Goal: Complete application form

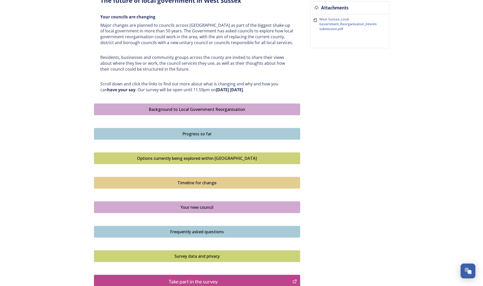
scroll to position [204, 0]
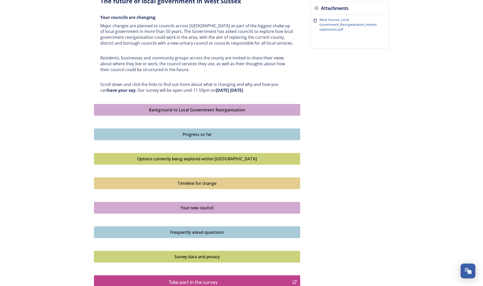
click at [197, 113] on button "Background to Local Government Reorganisation" at bounding box center [197, 110] width 206 height 12
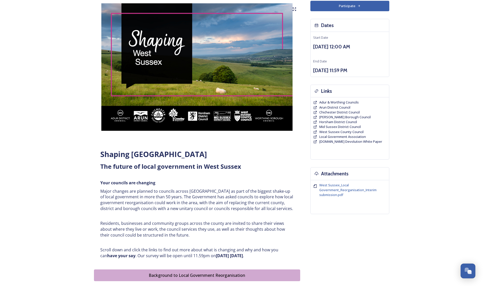
scroll to position [102, 0]
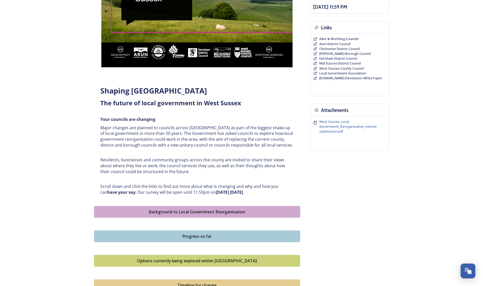
click at [194, 125] on div "Progress so far" at bounding box center [197, 236] width 201 height 6
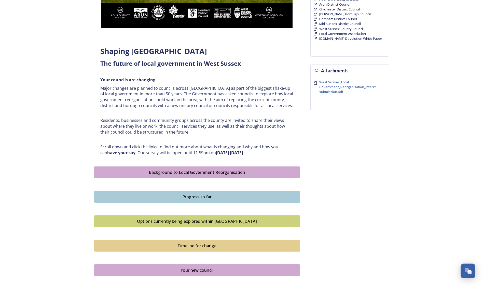
scroll to position [153, 0]
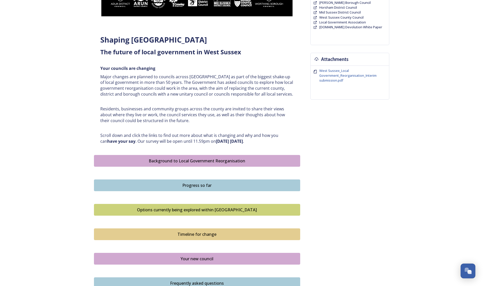
click at [242, 125] on div "Options currently being explored within [GEOGRAPHIC_DATA]" at bounding box center [197, 210] width 201 height 6
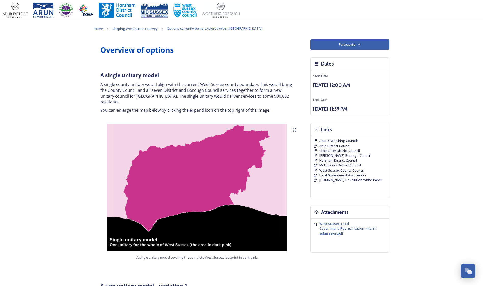
click at [191, 125] on img at bounding box center [197, 187] width 206 height 127
click at [278, 125] on icon at bounding box center [295, 130] width 4 height 4
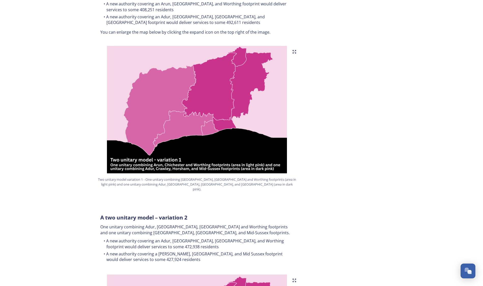
scroll to position [279, 0]
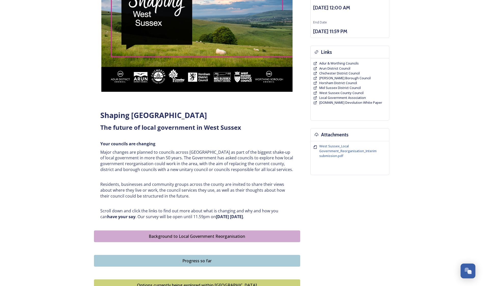
scroll to position [204, 0]
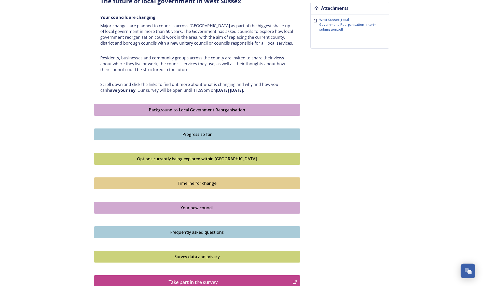
click at [206, 125] on div "Timeline for change" at bounding box center [197, 183] width 201 height 6
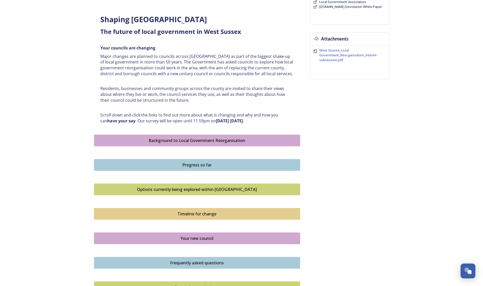
scroll to position [178, 0]
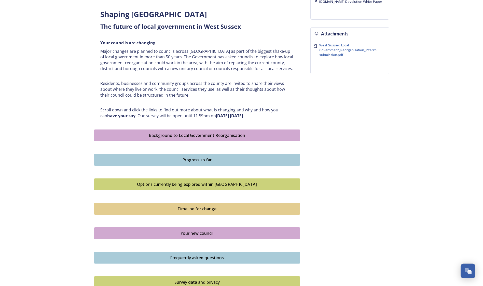
click at [204, 125] on div "Your new council" at bounding box center [197, 233] width 201 height 6
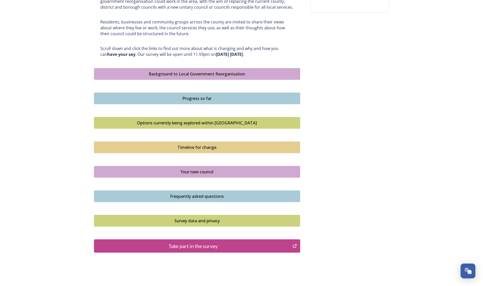
scroll to position [262, 0]
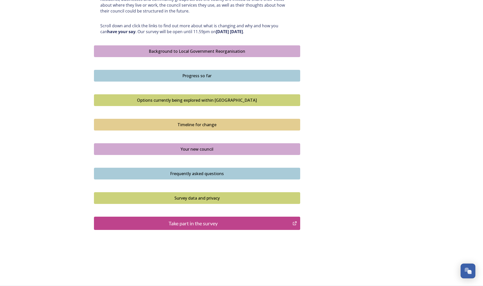
click at [221, 125] on div "Frequently asked questions" at bounding box center [197, 173] width 201 height 6
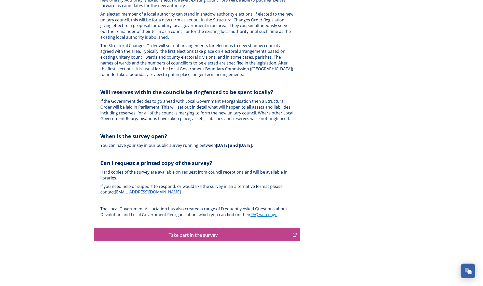
scroll to position [1443, 0]
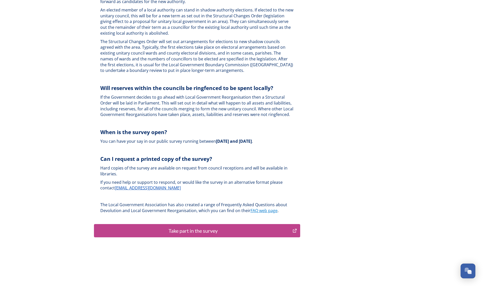
click at [197, 125] on div "Take part in the survey" at bounding box center [193, 231] width 193 height 8
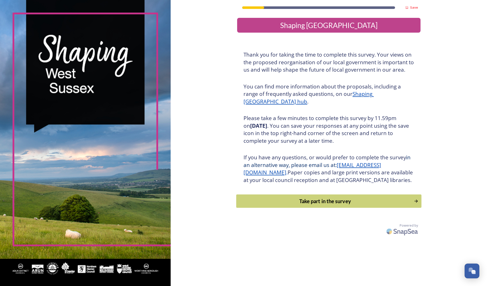
click at [332, 205] on div "Take part in the survey" at bounding box center [325, 201] width 172 height 8
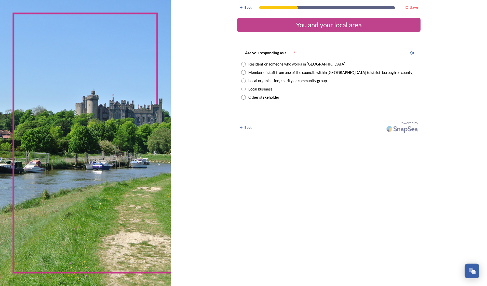
click at [245, 65] on input "radio" at bounding box center [243, 64] width 5 height 5
radio input "true"
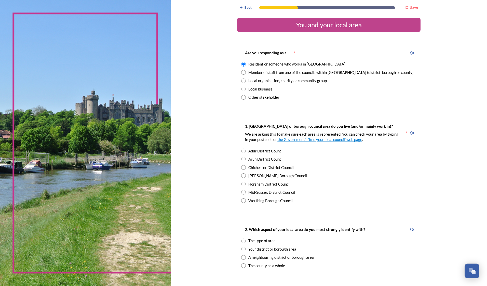
click at [242, 73] on input "radio" at bounding box center [243, 72] width 5 height 5
radio input "true"
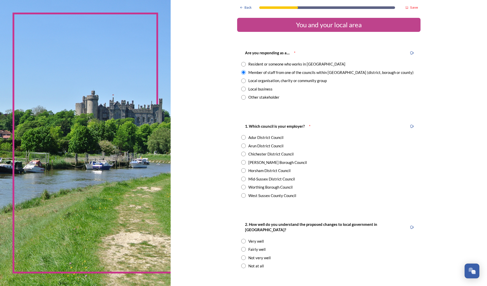
click at [243, 65] on input "radio" at bounding box center [243, 64] width 5 height 5
radio input "true"
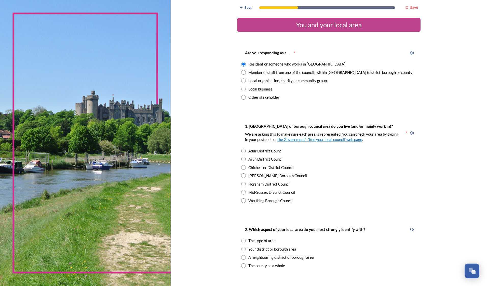
click at [256, 176] on div "[PERSON_NAME] Borough Council" at bounding box center [277, 176] width 59 height 6
radio input "true"
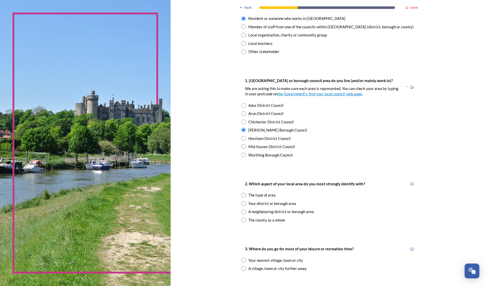
scroll to position [102, 0]
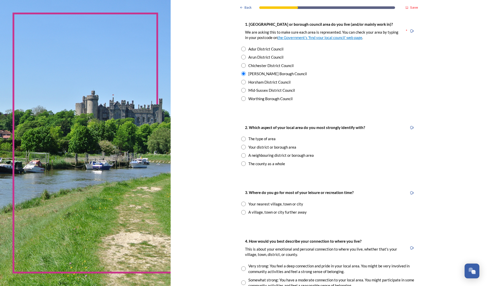
click at [245, 149] on div "Your district or borough area" at bounding box center [328, 147] width 175 height 6
radio input "true"
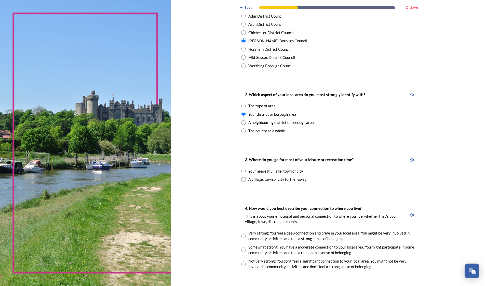
scroll to position [178, 0]
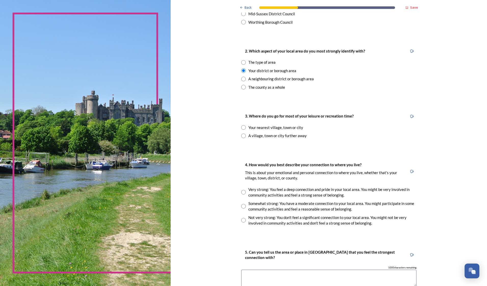
click at [244, 137] on input "radio" at bounding box center [243, 136] width 5 height 5
radio input "true"
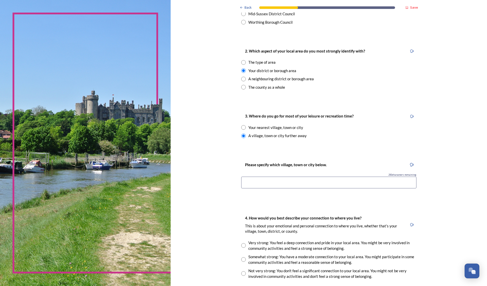
click at [243, 129] on input "radio" at bounding box center [243, 127] width 5 height 5
click at [245, 136] on div "A village, town or city further away" at bounding box center [328, 136] width 175 height 6
radio input "false"
radio input "true"
click at [243, 129] on input "radio" at bounding box center [243, 127] width 5 height 5
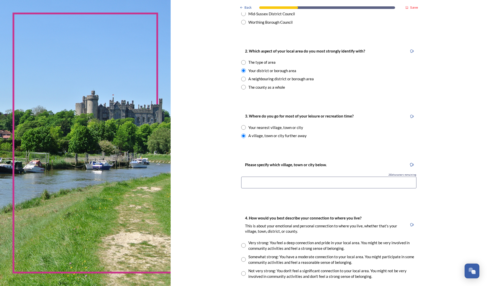
radio input "true"
click at [358, 150] on div "Back Save You and your local area Are you responding as a.... * Resident or som…" at bounding box center [328, 148] width 183 height 653
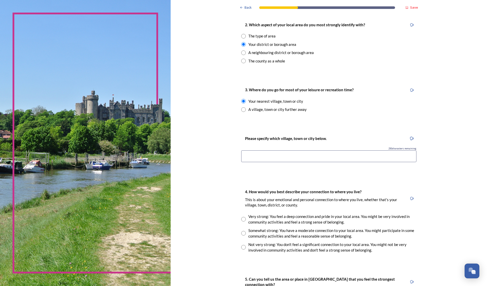
scroll to position [255, 0]
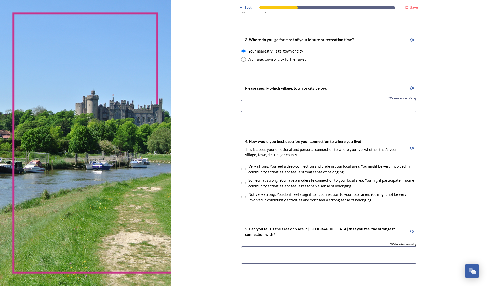
click at [274, 108] on input at bounding box center [328, 106] width 175 height 12
type input "Crawley"
click at [301, 206] on div "4. How would you best describe your connection to where you live? This is about…" at bounding box center [328, 170] width 183 height 75
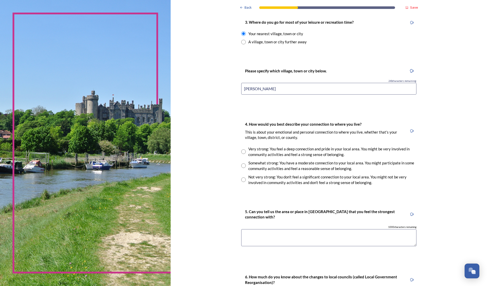
scroll to position [280, 0]
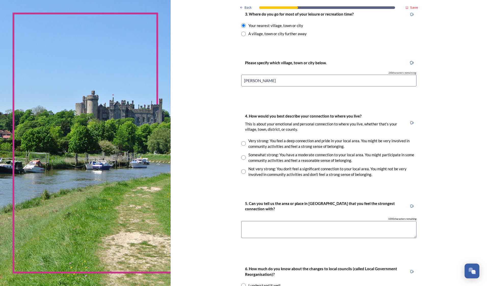
click at [243, 158] on input "radio" at bounding box center [243, 157] width 5 height 5
radio input "true"
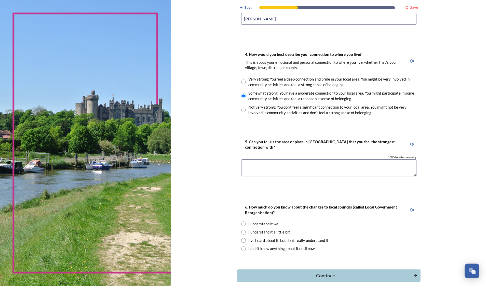
scroll to position [367, 0]
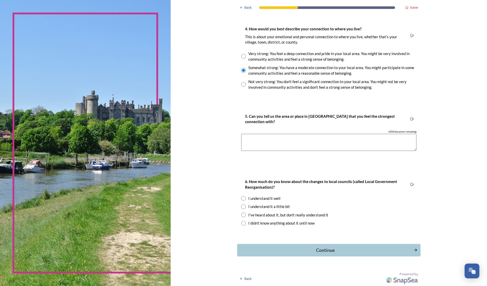
click at [259, 147] on textarea at bounding box center [328, 142] width 175 height 17
type textarea "Crawley"
click at [281, 207] on div "I understand it a little bit" at bounding box center [269, 207] width 42 height 6
radio input "true"
click at [318, 249] on div "Continue" at bounding box center [325, 250] width 173 height 7
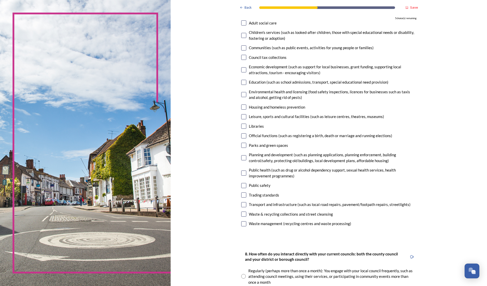
scroll to position [51, 0]
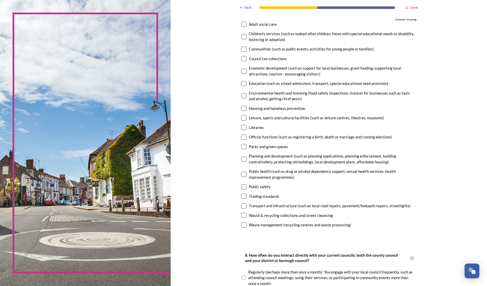
click at [243, 146] on input "checkbox" at bounding box center [243, 146] width 5 height 5
checkbox input "true"
click at [243, 188] on input "checkbox" at bounding box center [243, 186] width 5 height 5
checkbox input "true"
click at [242, 207] on input "checkbox" at bounding box center [243, 205] width 5 height 5
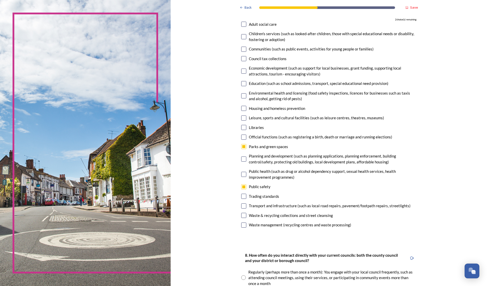
checkbox input "true"
click at [242, 223] on input "checkbox" at bounding box center [243, 224] width 5 height 5
checkbox input "true"
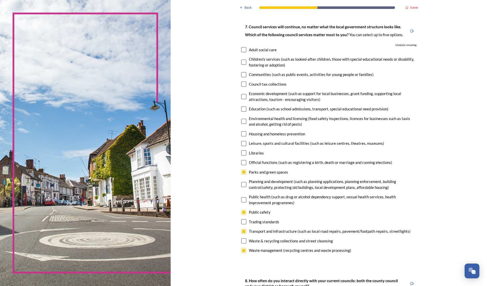
click at [242, 183] on input "checkbox" at bounding box center [243, 184] width 5 height 5
checkbox input "true"
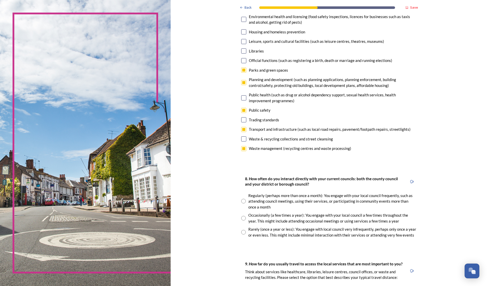
scroll to position [230, 0]
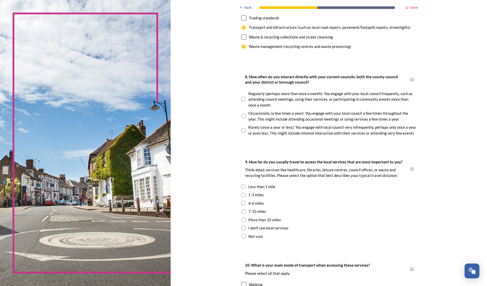
click at [242, 117] on input "radio" at bounding box center [243, 116] width 5 height 5
radio input "true"
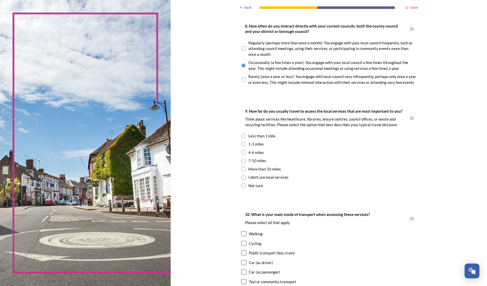
scroll to position [281, 0]
click at [242, 81] on input "radio" at bounding box center [243, 79] width 5 height 5
radio input "true"
click at [242, 65] on input "radio" at bounding box center [243, 65] width 5 height 5
radio input "true"
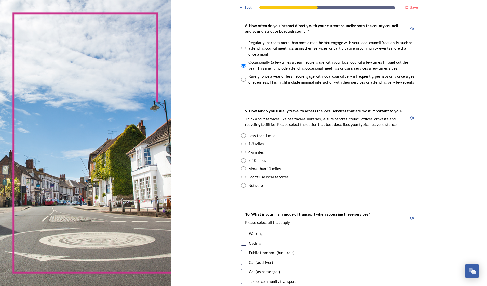
click at [251, 142] on div "1-3 miles" at bounding box center [256, 144] width 16 height 6
radio input "true"
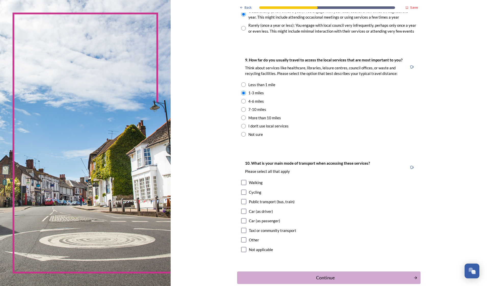
scroll to position [357, 0]
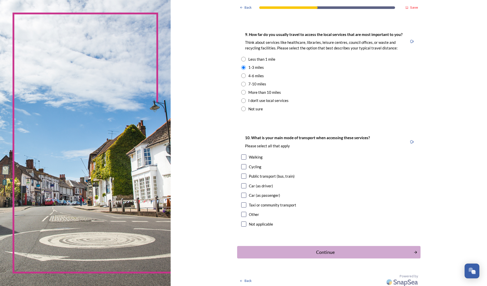
click at [256, 186] on div "Car (as driver)" at bounding box center [261, 186] width 24 height 6
checkbox input "true"
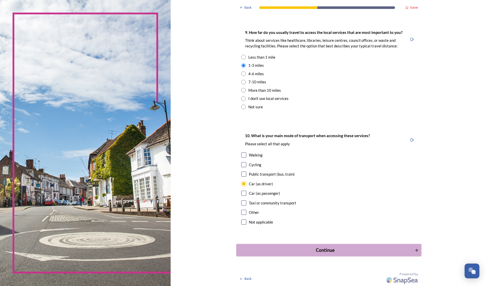
click at [325, 248] on div "Continue" at bounding box center [325, 250] width 173 height 7
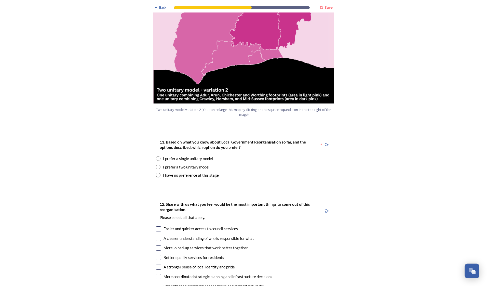
scroll to position [578, 0]
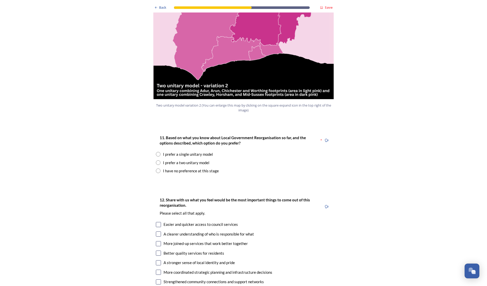
drag, startPoint x: 181, startPoint y: 140, endPoint x: 234, endPoint y: 134, distance: 53.5
click at [182, 151] on div "I prefer a single unitary model" at bounding box center [188, 154] width 50 height 6
radio input "true"
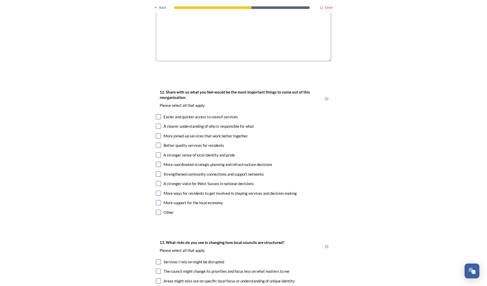
scroll to position [801, 0]
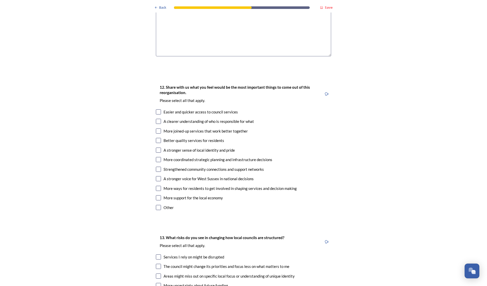
click at [213, 118] on div "A clearer understanding of who is responsible for what" at bounding box center [209, 121] width 90 height 6
checkbox input "true"
click at [157, 195] on input "checkbox" at bounding box center [158, 197] width 5 height 5
checkbox input "true"
click at [157, 186] on input "checkbox" at bounding box center [158, 188] width 5 height 5
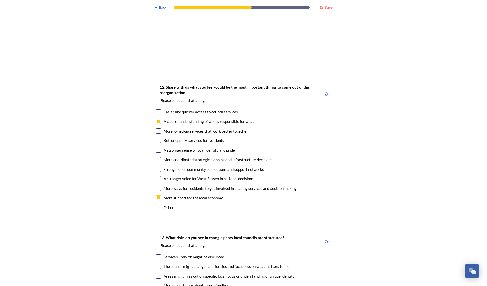
checkbox input "true"
click at [157, 176] on input "checkbox" at bounding box center [158, 178] width 5 height 5
checkbox input "true"
click at [156, 157] on input "checkbox" at bounding box center [158, 159] width 5 height 5
checkbox input "true"
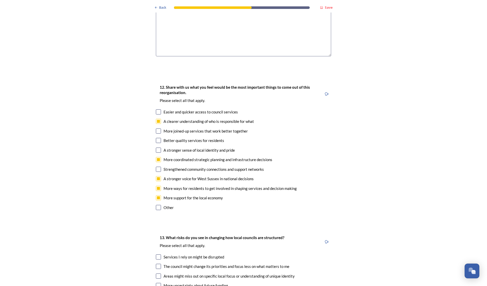
click at [159, 128] on input "checkbox" at bounding box center [158, 130] width 5 height 5
checkbox input "true"
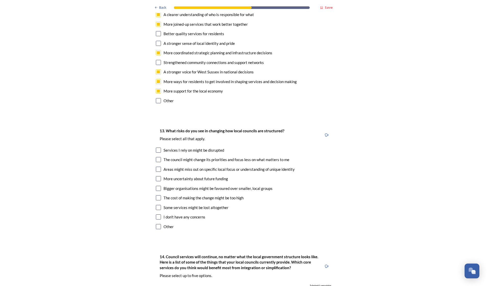
scroll to position [979, 0]
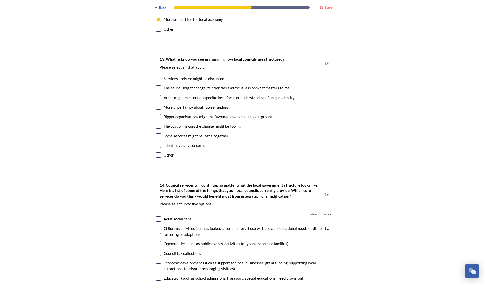
click at [189, 123] on div "The cost of making the change might be too high" at bounding box center [204, 126] width 80 height 6
checkbox input "true"
click at [159, 133] on input "checkbox" at bounding box center [158, 135] width 5 height 5
checkbox input "true"
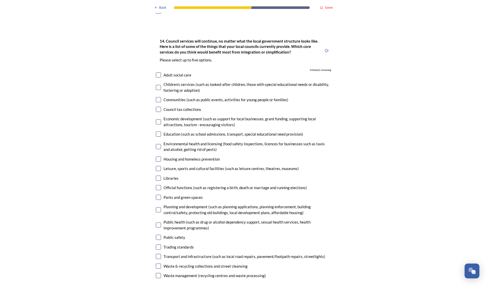
scroll to position [1132, 0]
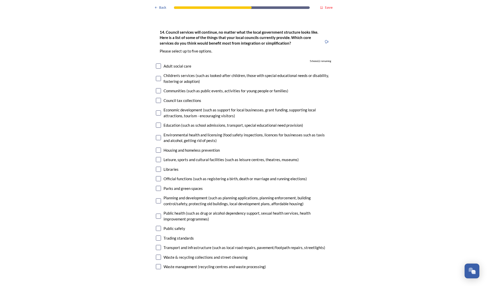
click at [157, 148] on input "checkbox" at bounding box center [158, 150] width 5 height 5
checkbox input "true"
click at [156, 186] on input "checkbox" at bounding box center [158, 188] width 5 height 5
checkbox input "true"
click at [158, 198] on input "checkbox" at bounding box center [158, 200] width 5 height 5
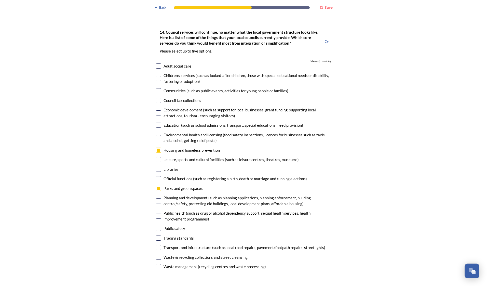
checkbox input "true"
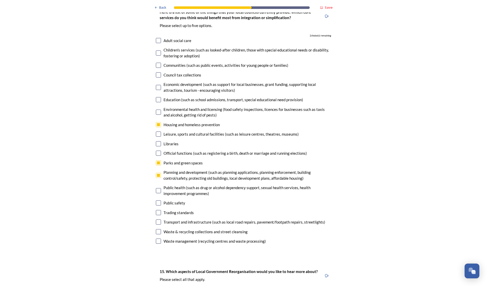
click at [156, 219] on div "Transport and infrastructure (such as local road repairs, pavement/footpath rep…" at bounding box center [243, 222] width 175 height 6
checkbox input "true"
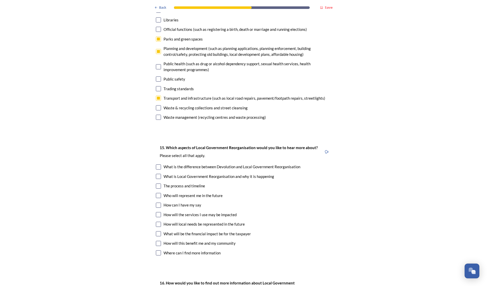
scroll to position [1311, 0]
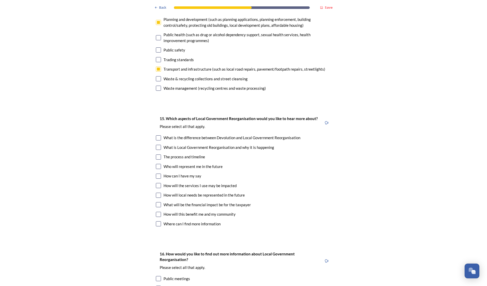
click at [158, 202] on input "checkbox" at bounding box center [158, 204] width 5 height 5
checkbox input "true"
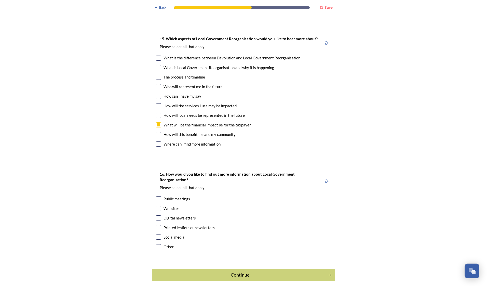
scroll to position [1400, 0]
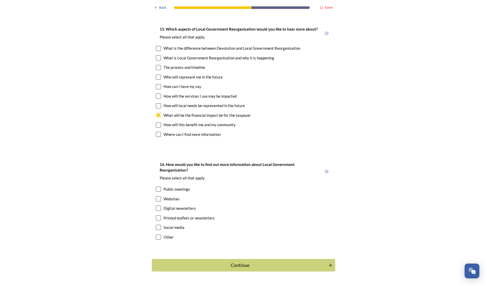
click at [157, 122] on input "checkbox" at bounding box center [158, 124] width 5 height 5
checkbox input "true"
click at [157, 196] on input "checkbox" at bounding box center [158, 198] width 5 height 5
checkbox input "true"
click at [157, 206] on input "checkbox" at bounding box center [158, 208] width 5 height 5
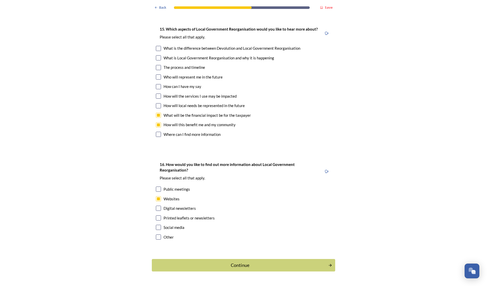
checkbox input "true"
click at [172, 225] on div "Social media" at bounding box center [174, 228] width 21 height 6
checkbox input "true"
drag, startPoint x: 221, startPoint y: 248, endPoint x: 223, endPoint y: 248, distance: 2.6
click at [221, 262] on div "Continue" at bounding box center [240, 265] width 171 height 7
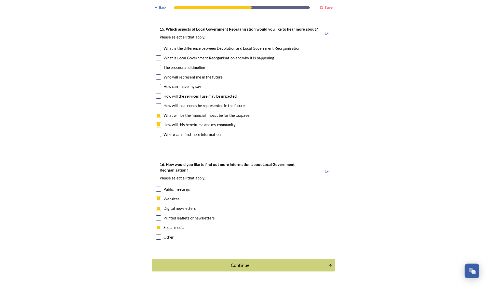
scroll to position [0, 0]
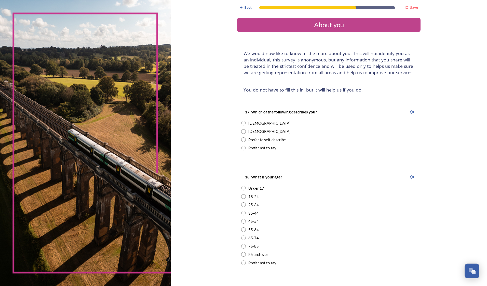
click at [253, 124] on div "Female" at bounding box center [269, 123] width 42 height 6
radio input "true"
click at [249, 223] on div "45-54" at bounding box center [253, 221] width 10 height 6
radio input "true"
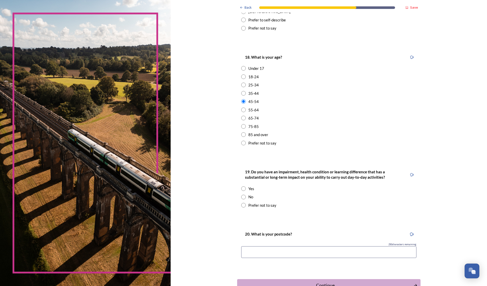
scroll to position [127, 0]
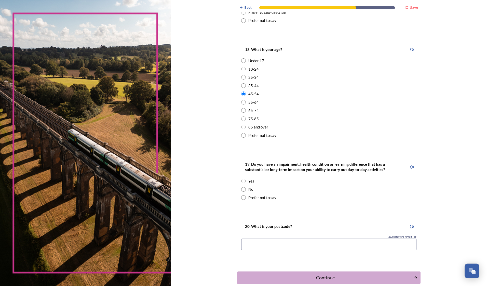
click at [244, 190] on input "radio" at bounding box center [243, 189] width 5 height 5
radio input "true"
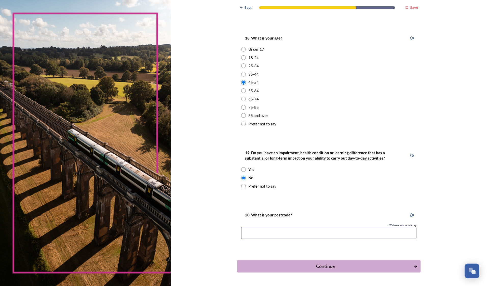
scroll to position [155, 0]
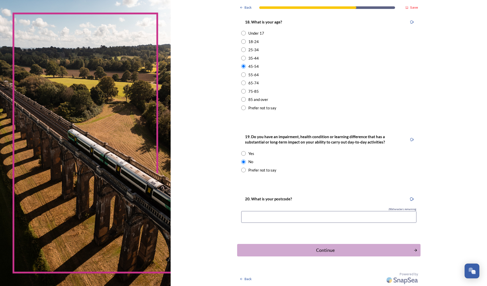
click at [311, 215] on input at bounding box center [328, 217] width 175 height 12
type input "RH10 3TT"
click at [324, 252] on div "Continue" at bounding box center [325, 250] width 173 height 7
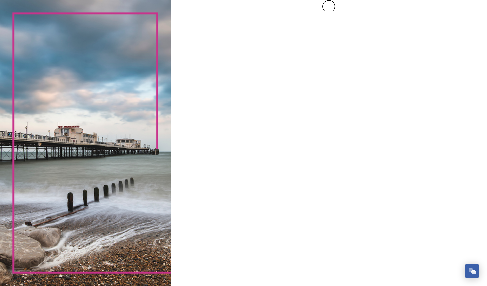
scroll to position [0, 0]
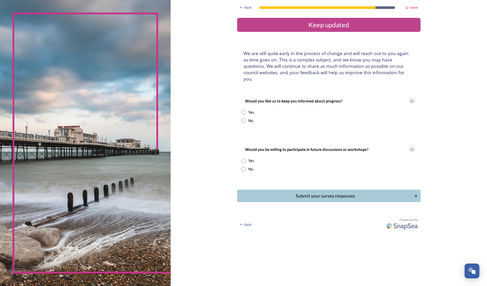
click at [243, 110] on input "radio" at bounding box center [243, 112] width 5 height 5
radio input "true"
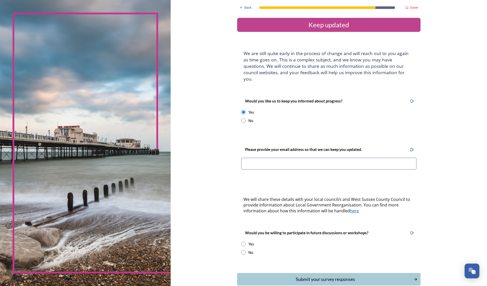
click at [244, 117] on div "Would you like us to keep you informed about progress? Yes No" at bounding box center [328, 111] width 183 height 36
click at [242, 118] on input "radio" at bounding box center [243, 120] width 5 height 5
radio input "true"
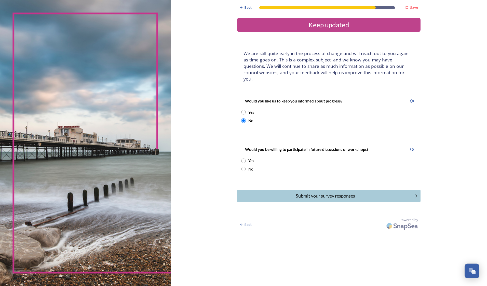
click at [244, 159] on input "radio" at bounding box center [243, 161] width 5 height 5
radio input "true"
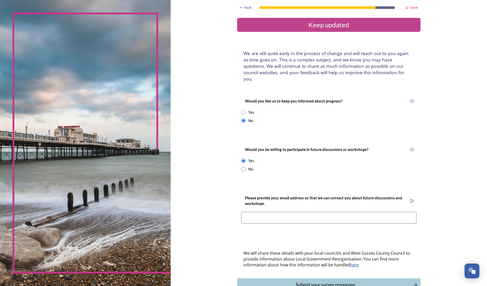
click at [244, 167] on input "radio" at bounding box center [243, 169] width 5 height 5
radio input "true"
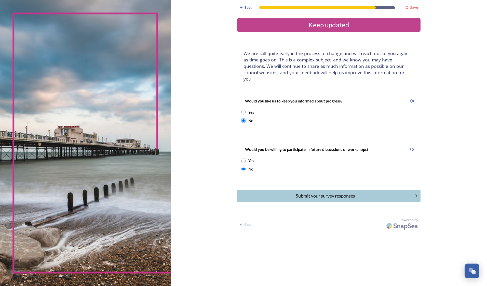
drag, startPoint x: 296, startPoint y: 189, endPoint x: 303, endPoint y: 203, distance: 15.4
click at [297, 192] on div "Submit your survey responses" at bounding box center [325, 195] width 171 height 7
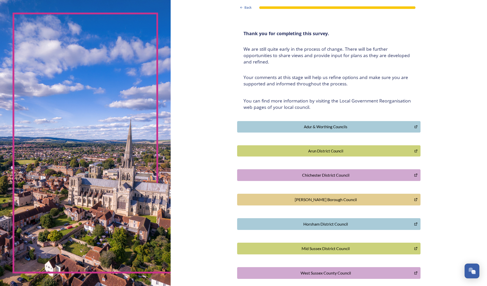
scroll to position [42, 0]
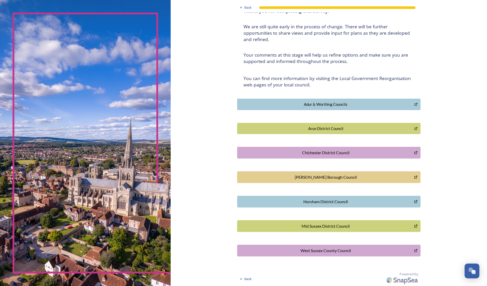
click at [309, 177] on div "[PERSON_NAME] Borough Council" at bounding box center [326, 177] width 172 height 6
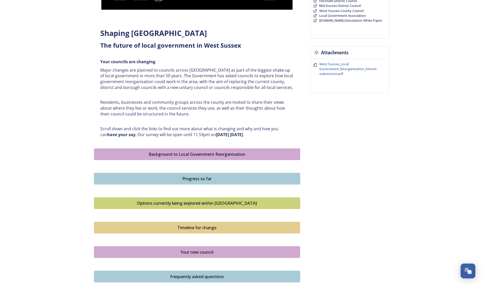
scroll to position [229, 0]
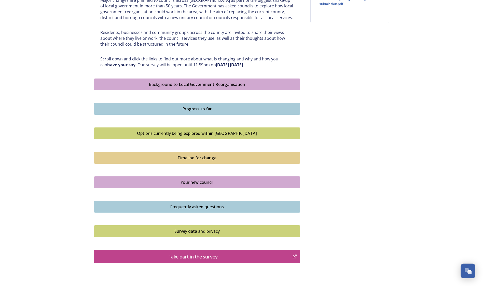
click at [188, 253] on div "Take part in the survey" at bounding box center [193, 257] width 193 height 8
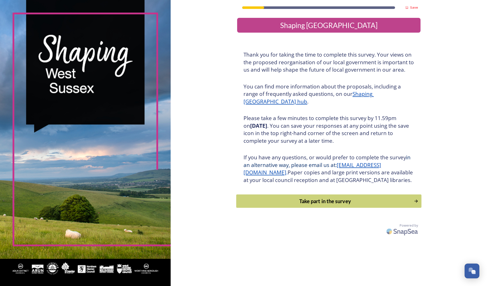
click at [339, 205] on div "Take part in the survey" at bounding box center [325, 201] width 172 height 8
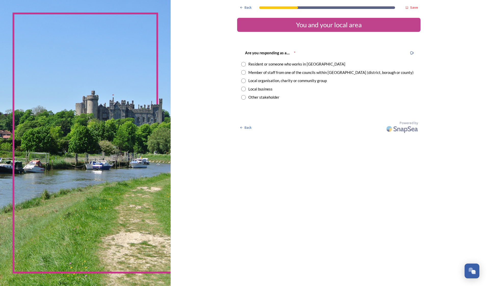
click at [252, 71] on div "Member of staff from one of the councils within West Sussex (district, borough …" at bounding box center [330, 73] width 165 height 6
radio input "true"
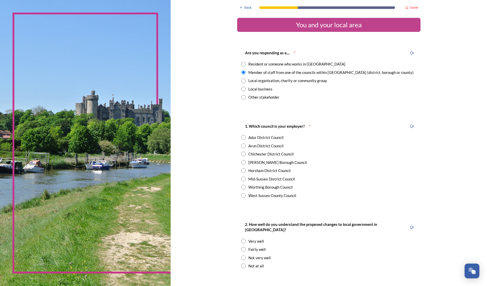
click at [264, 162] on div "[PERSON_NAME] Borough Council" at bounding box center [277, 163] width 59 height 6
radio input "true"
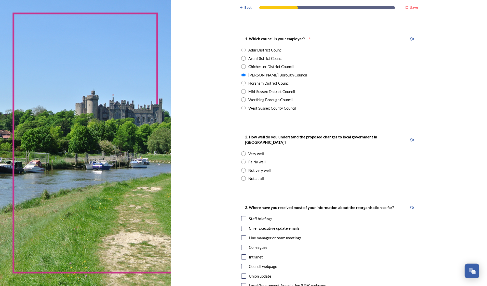
scroll to position [102, 0]
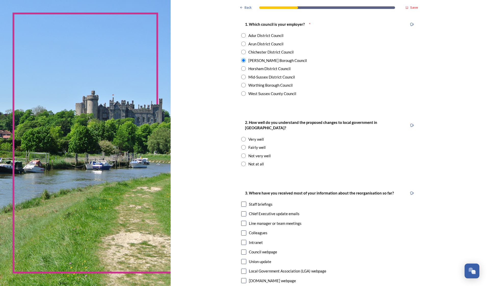
click at [257, 144] on div "Fairly well" at bounding box center [256, 147] width 17 height 6
radio input "true"
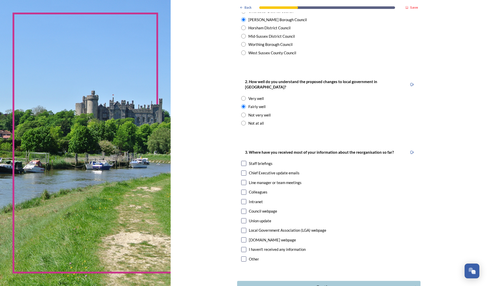
scroll to position [153, 0]
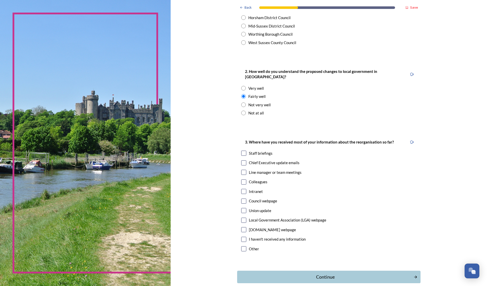
click at [242, 151] on input "checkbox" at bounding box center [243, 153] width 5 height 5
checkbox input "true"
click at [242, 160] on input "checkbox" at bounding box center [243, 162] width 5 height 5
checkbox input "true"
click at [241, 170] on input "checkbox" at bounding box center [243, 172] width 5 height 5
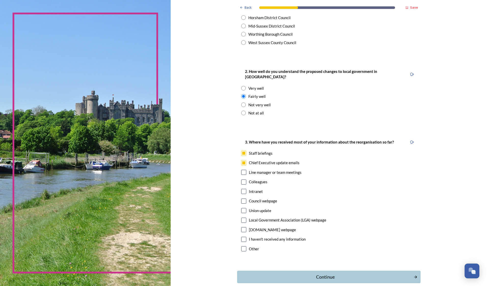
checkbox input "true"
click at [241, 179] on input "checkbox" at bounding box center [243, 181] width 5 height 5
checkbox input "true"
click at [241, 189] on input "checkbox" at bounding box center [243, 191] width 5 height 5
checkbox input "true"
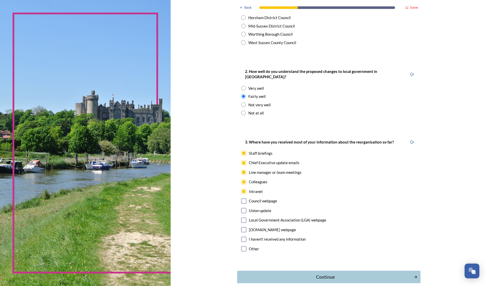
click at [242, 199] on input "checkbox" at bounding box center [243, 201] width 5 height 5
checkbox input "true"
click at [333, 273] on div "Continue" at bounding box center [325, 276] width 173 height 7
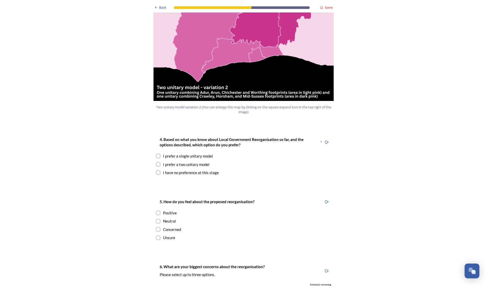
scroll to position [591, 0]
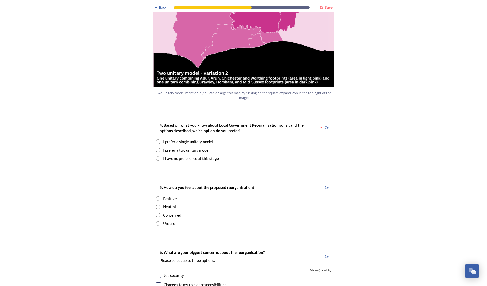
click at [156, 156] on input "radio" at bounding box center [158, 158] width 5 height 5
radio input "true"
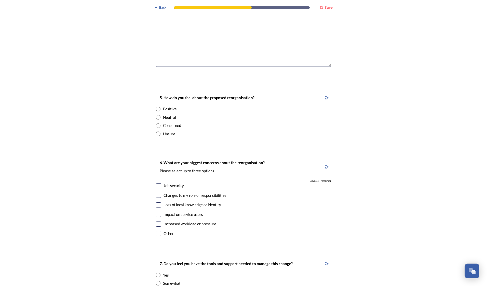
scroll to position [837, 0]
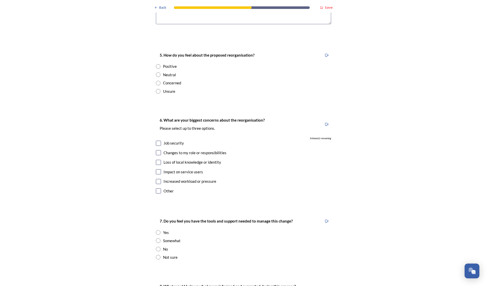
click at [157, 81] on input "radio" at bounding box center [158, 83] width 5 height 5
radio input "true"
click at [156, 141] on input "checkbox" at bounding box center [158, 143] width 5 height 5
checkbox input "true"
click at [157, 150] on input "checkbox" at bounding box center [158, 152] width 5 height 5
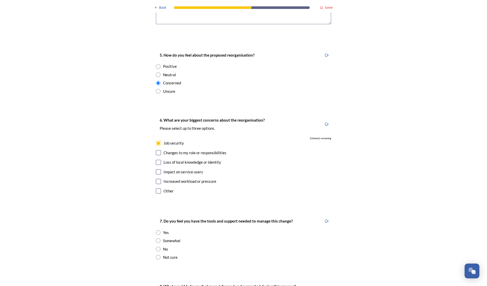
checkbox input "true"
click at [157, 179] on input "checkbox" at bounding box center [158, 181] width 5 height 5
checkbox input "true"
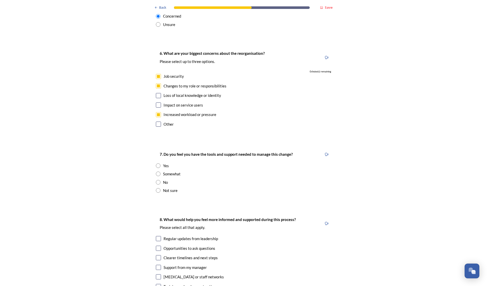
scroll to position [913, 0]
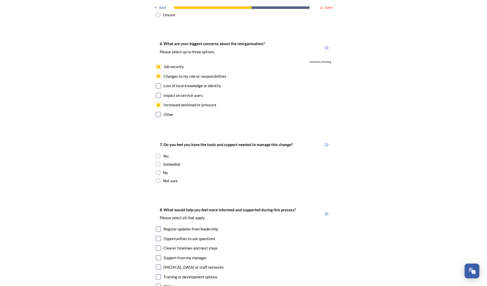
click at [161, 170] on div "7. Do you feel you have the tools and support needed to manage this change? Yes…" at bounding box center [243, 162] width 183 height 52
click at [156, 178] on input "radio" at bounding box center [158, 180] width 5 height 5
radio input "true"
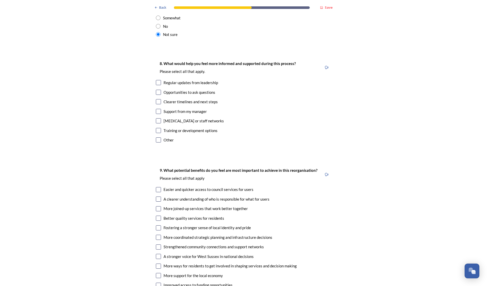
scroll to position [1066, 0]
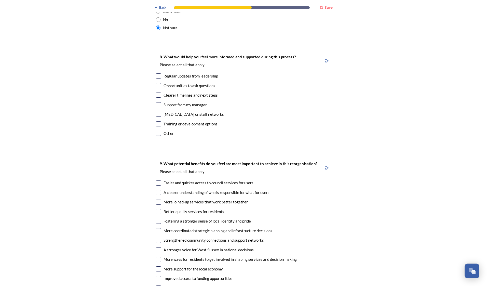
click at [164, 92] on div "Clearer timelines and next steps" at bounding box center [191, 95] width 54 height 6
checkbox input "true"
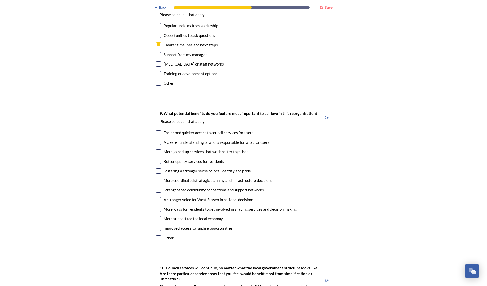
scroll to position [1168, 0]
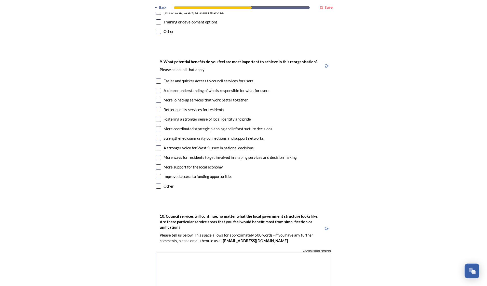
click at [157, 98] on input "checkbox" at bounding box center [158, 100] width 5 height 5
checkbox input "true"
click at [157, 88] on input "checkbox" at bounding box center [158, 90] width 5 height 5
checkbox input "true"
click at [156, 126] on input "checkbox" at bounding box center [158, 128] width 5 height 5
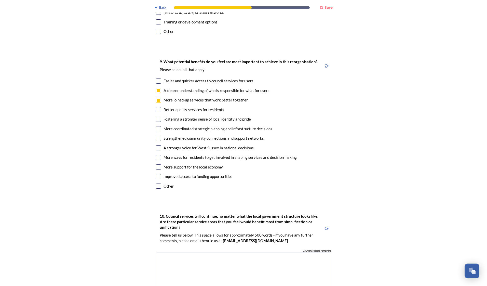
checkbox input "true"
click at [159, 145] on input "checkbox" at bounding box center [158, 147] width 5 height 5
checkbox input "true"
click at [157, 174] on input "checkbox" at bounding box center [158, 176] width 5 height 5
checkbox input "true"
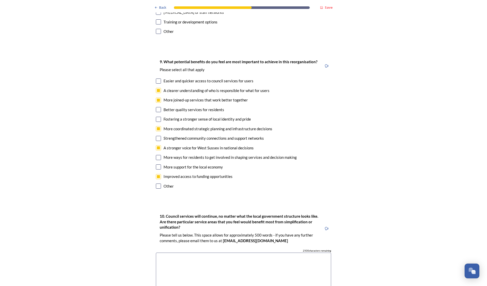
click at [158, 164] on input "checkbox" at bounding box center [158, 166] width 5 height 5
checkbox input "true"
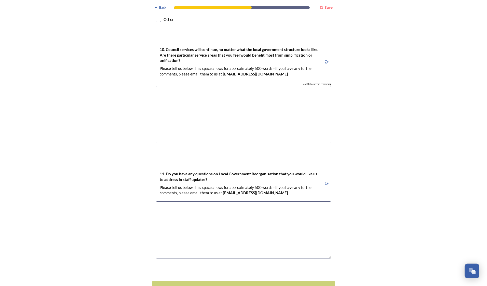
scroll to position [1331, 0]
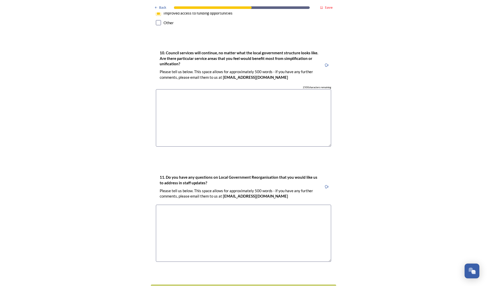
click at [272, 284] on button "Continue" at bounding box center [243, 290] width 185 height 12
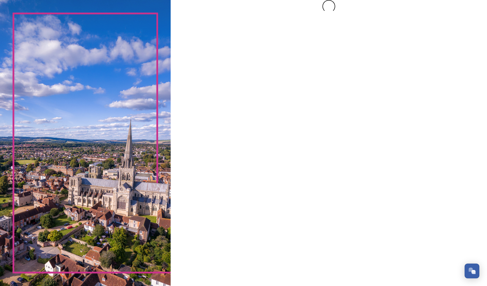
scroll to position [0, 0]
